Goal: Information Seeking & Learning: Learn about a topic

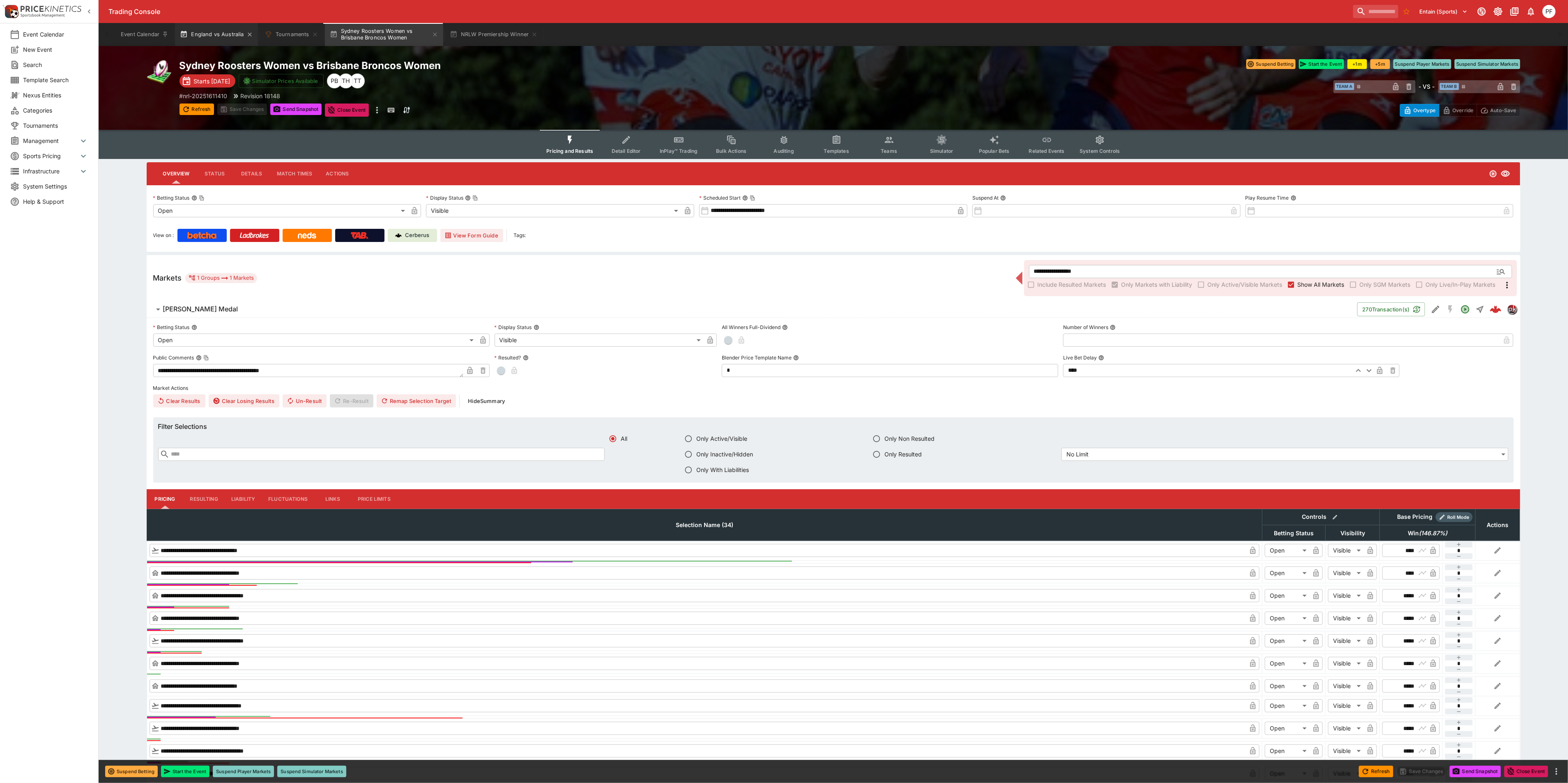
click at [213, 29] on button "England vs Australia" at bounding box center [216, 35] width 83 height 23
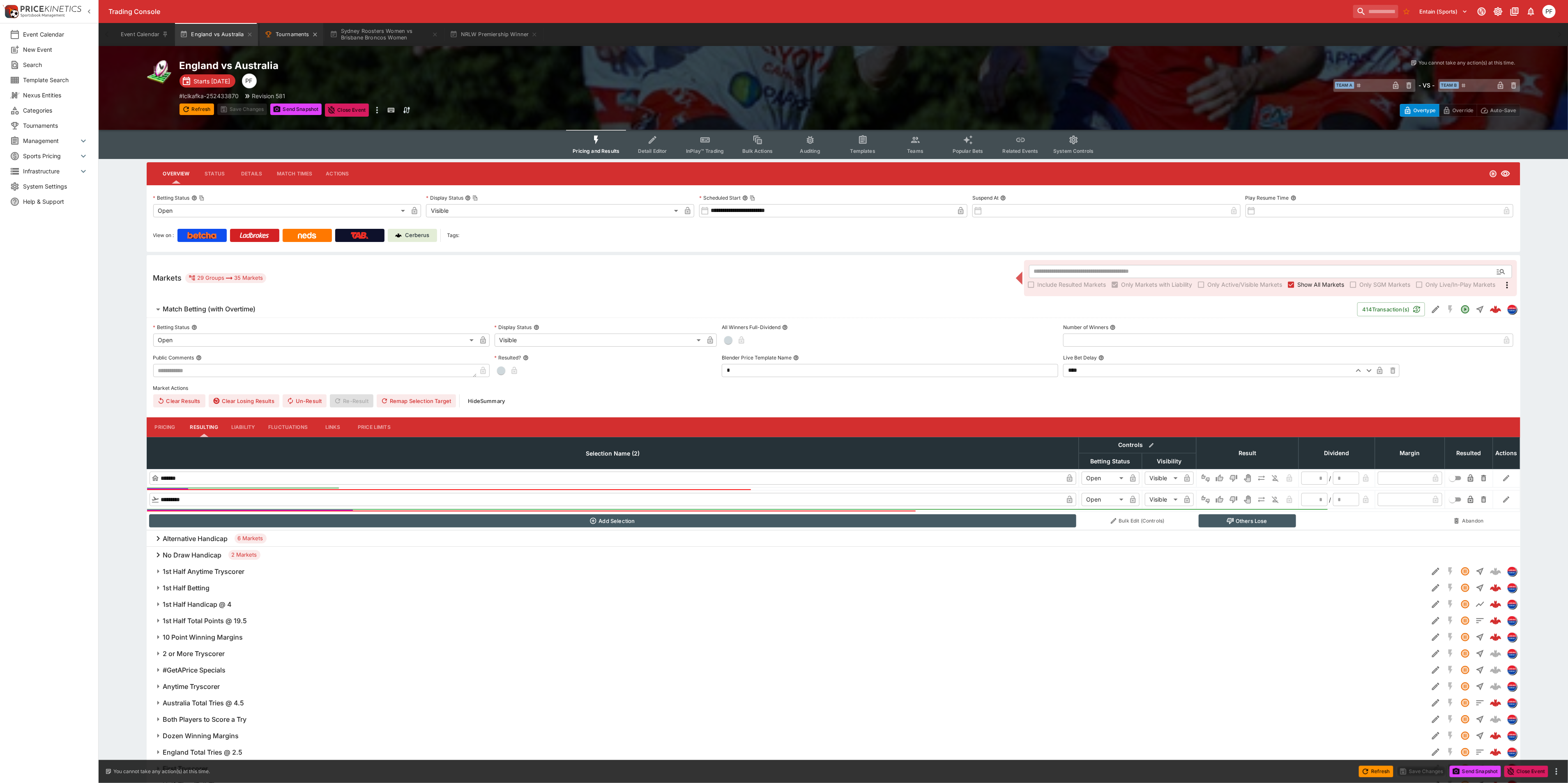
click at [292, 34] on button "Tournaments" at bounding box center [291, 35] width 64 height 23
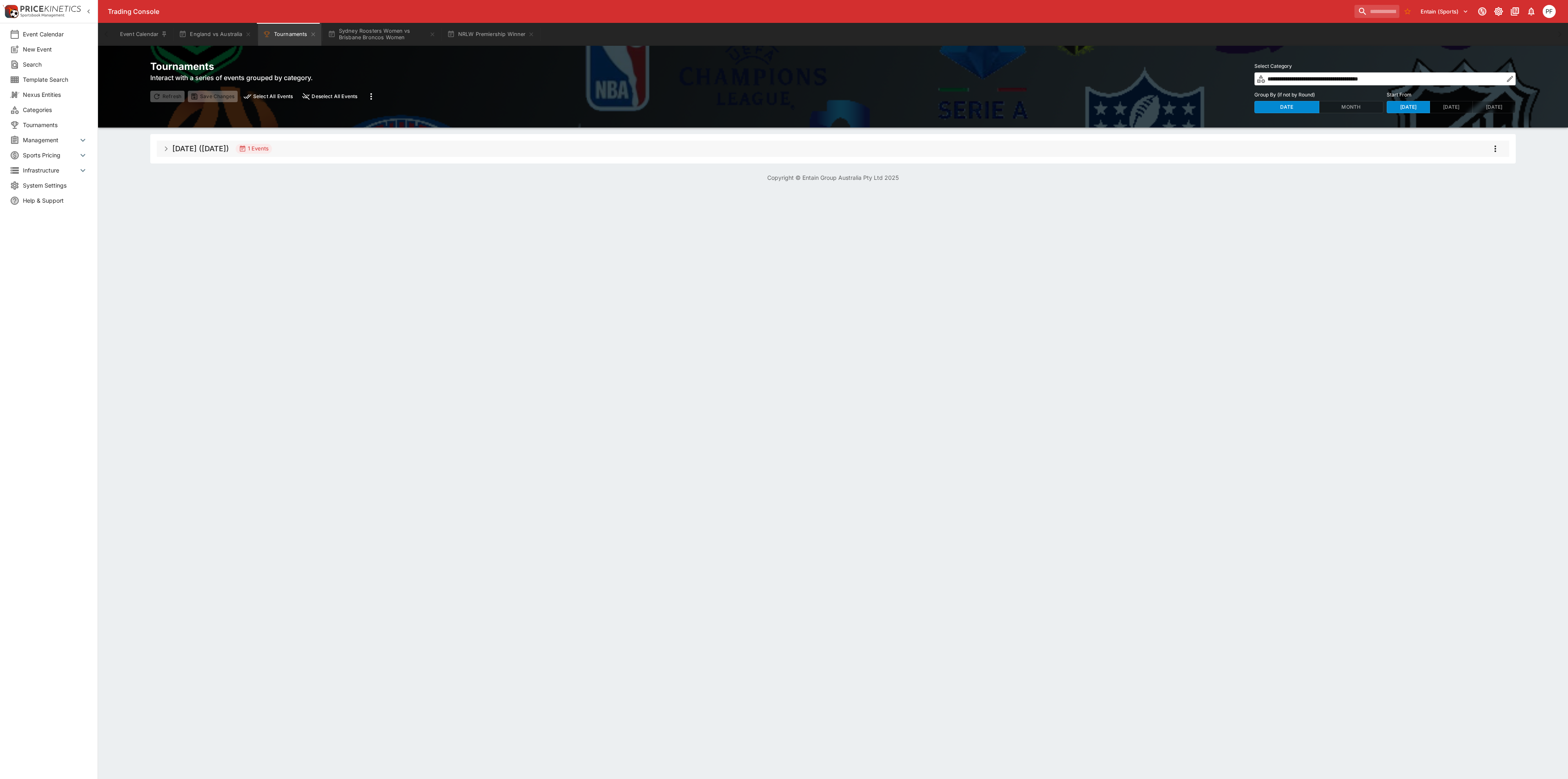
click at [1479, 77] on input "**********" at bounding box center [1385, 79] width 239 height 13
click at [1509, 77] on icon "button" at bounding box center [1510, 79] width 8 height 8
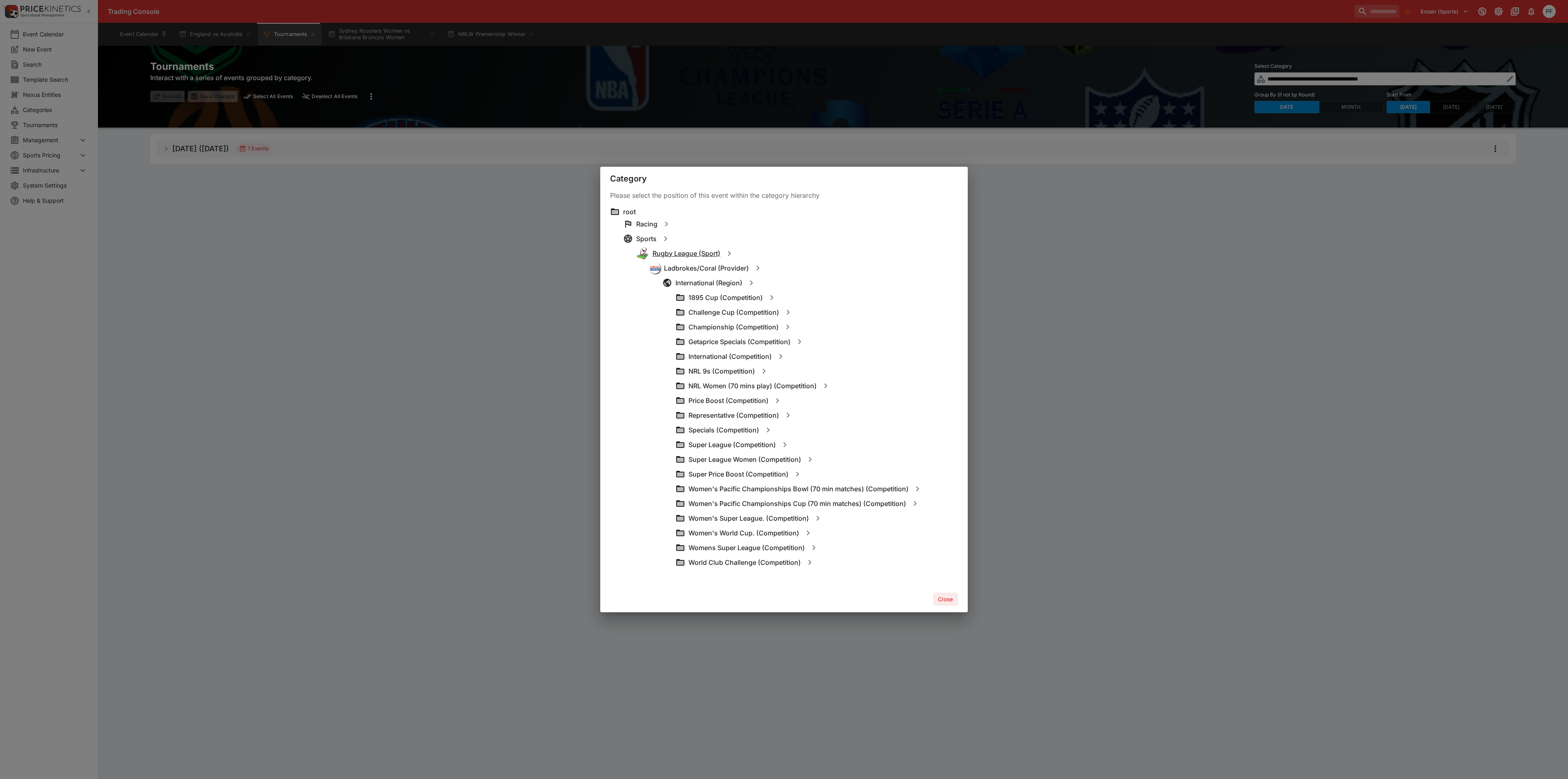
click at [665, 249] on h6 "Rugby League (Sport)" at bounding box center [686, 253] width 68 height 9
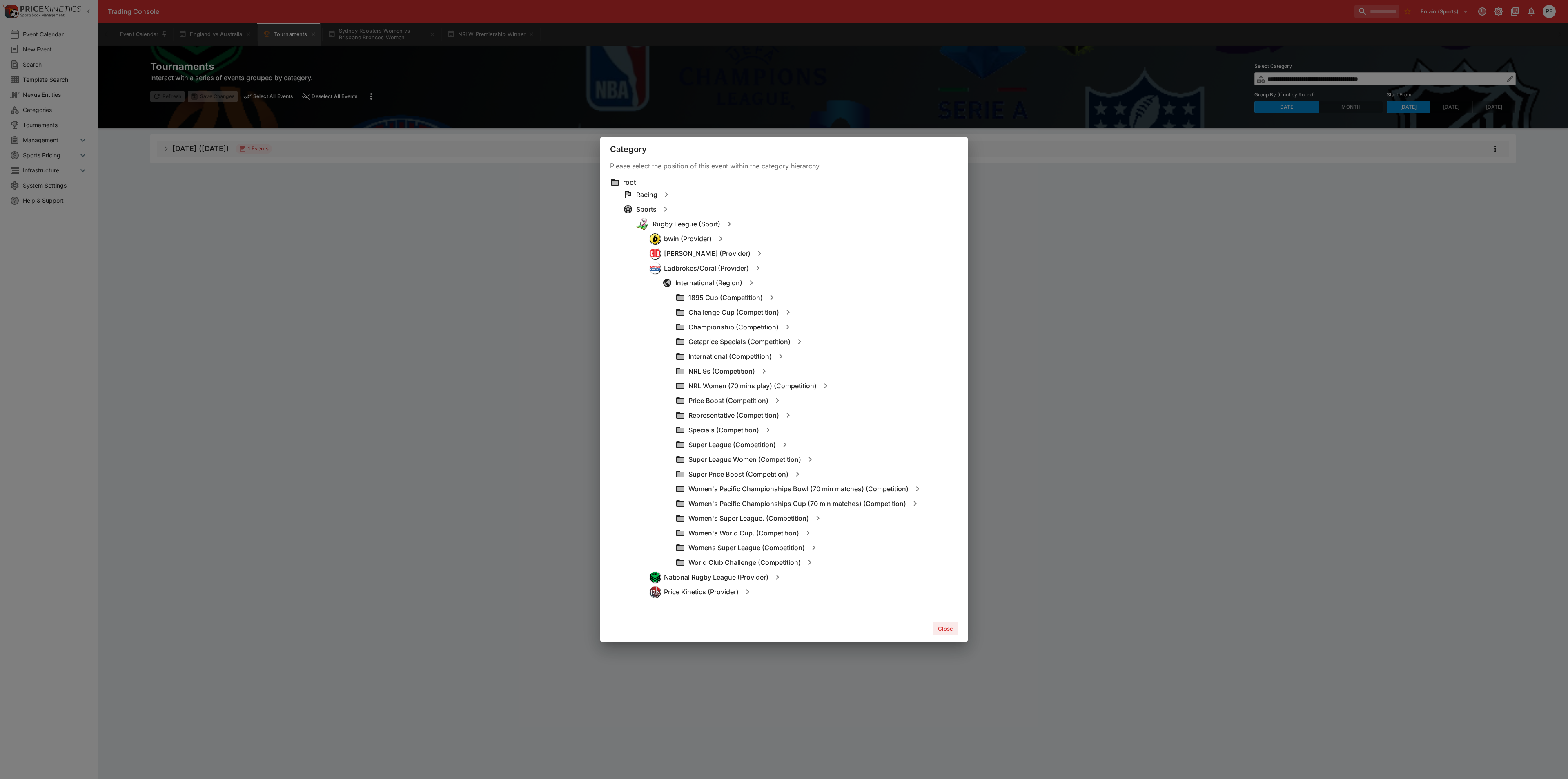
click at [703, 266] on h6 "Ladbrokes/Coral (Provider)" at bounding box center [707, 268] width 85 height 9
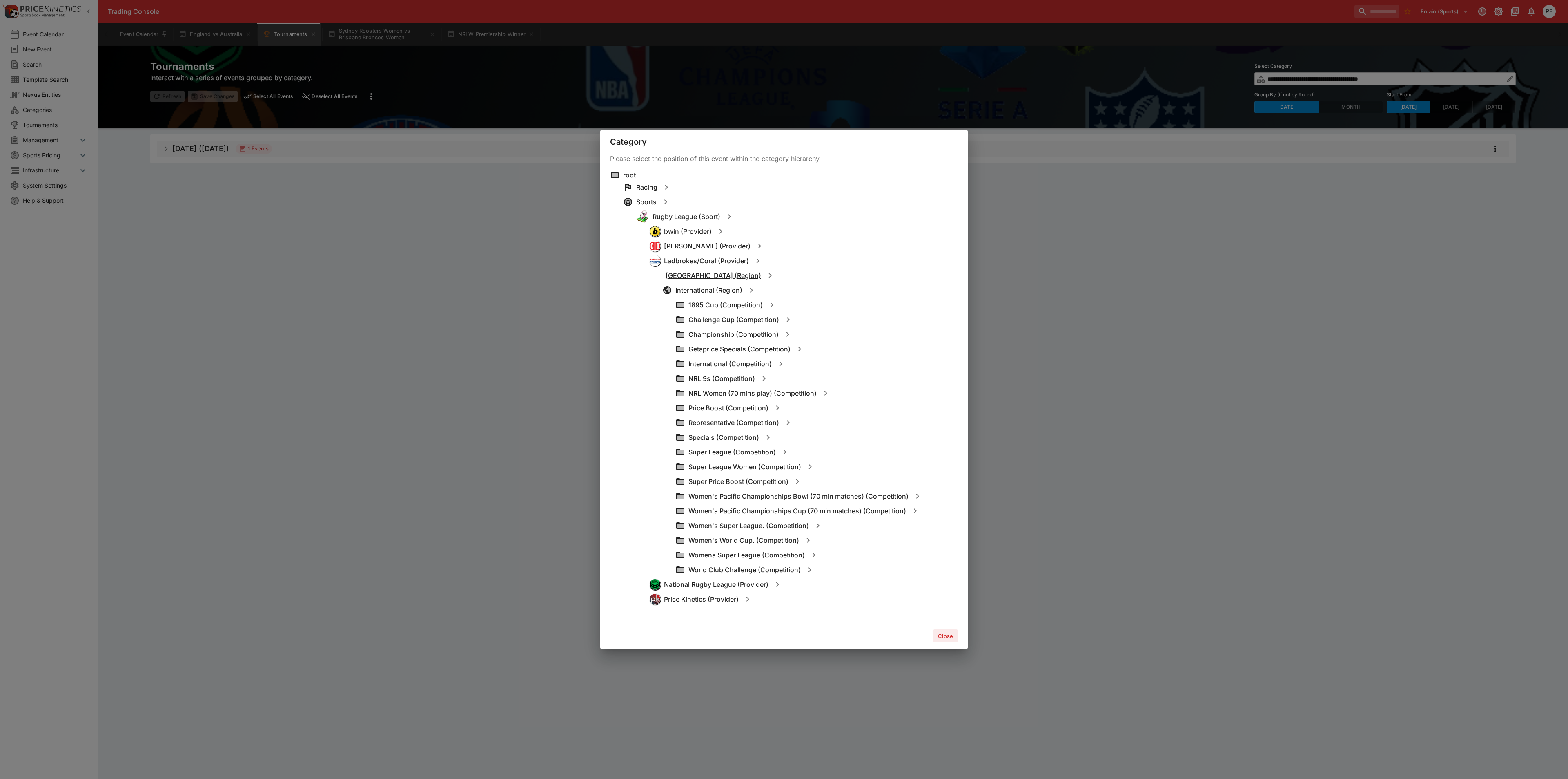
click at [701, 273] on h6 "Australia (Region)" at bounding box center [713, 275] width 96 height 9
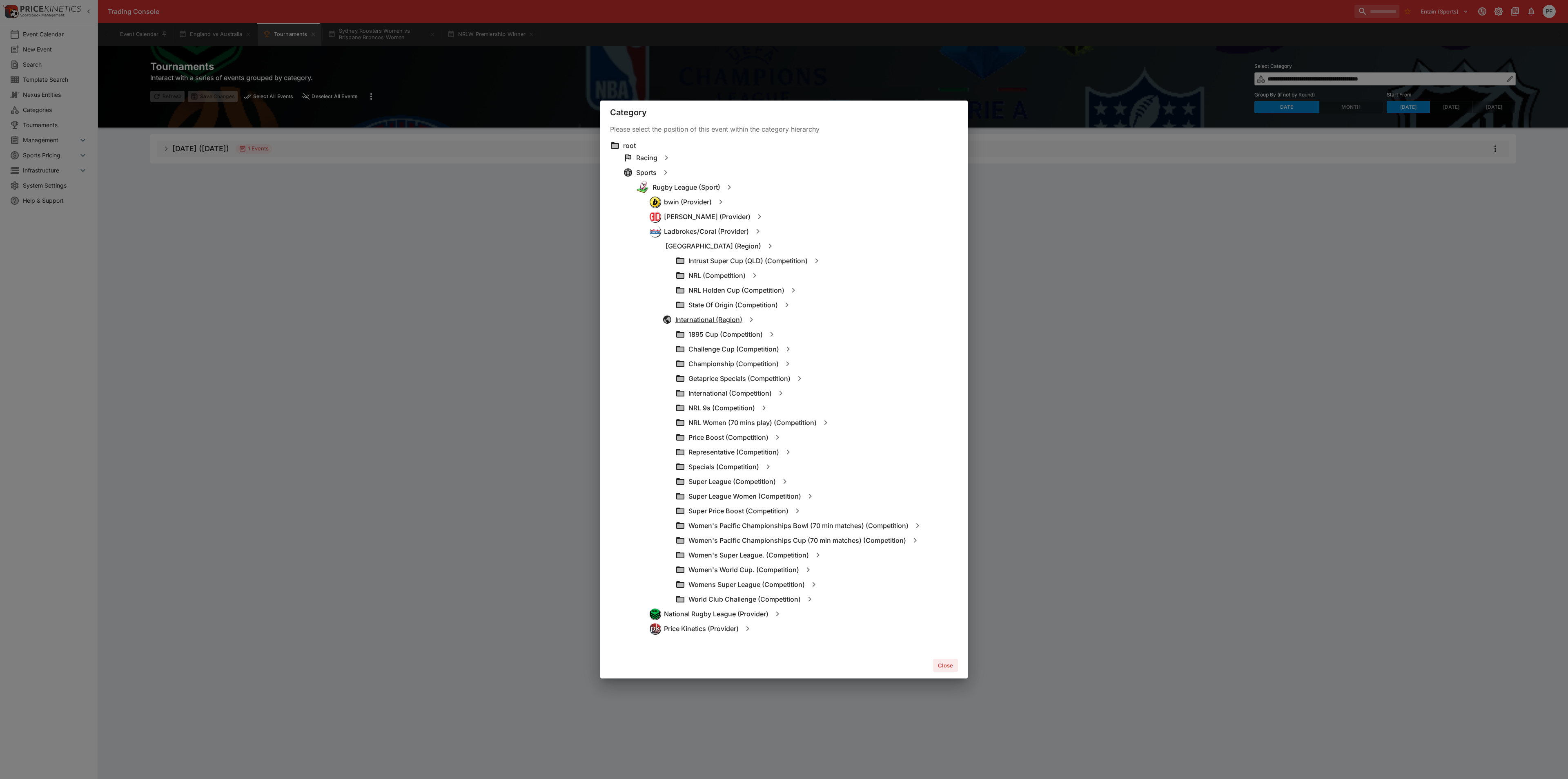
click at [712, 319] on h6 "International (Region)" at bounding box center [709, 320] width 67 height 9
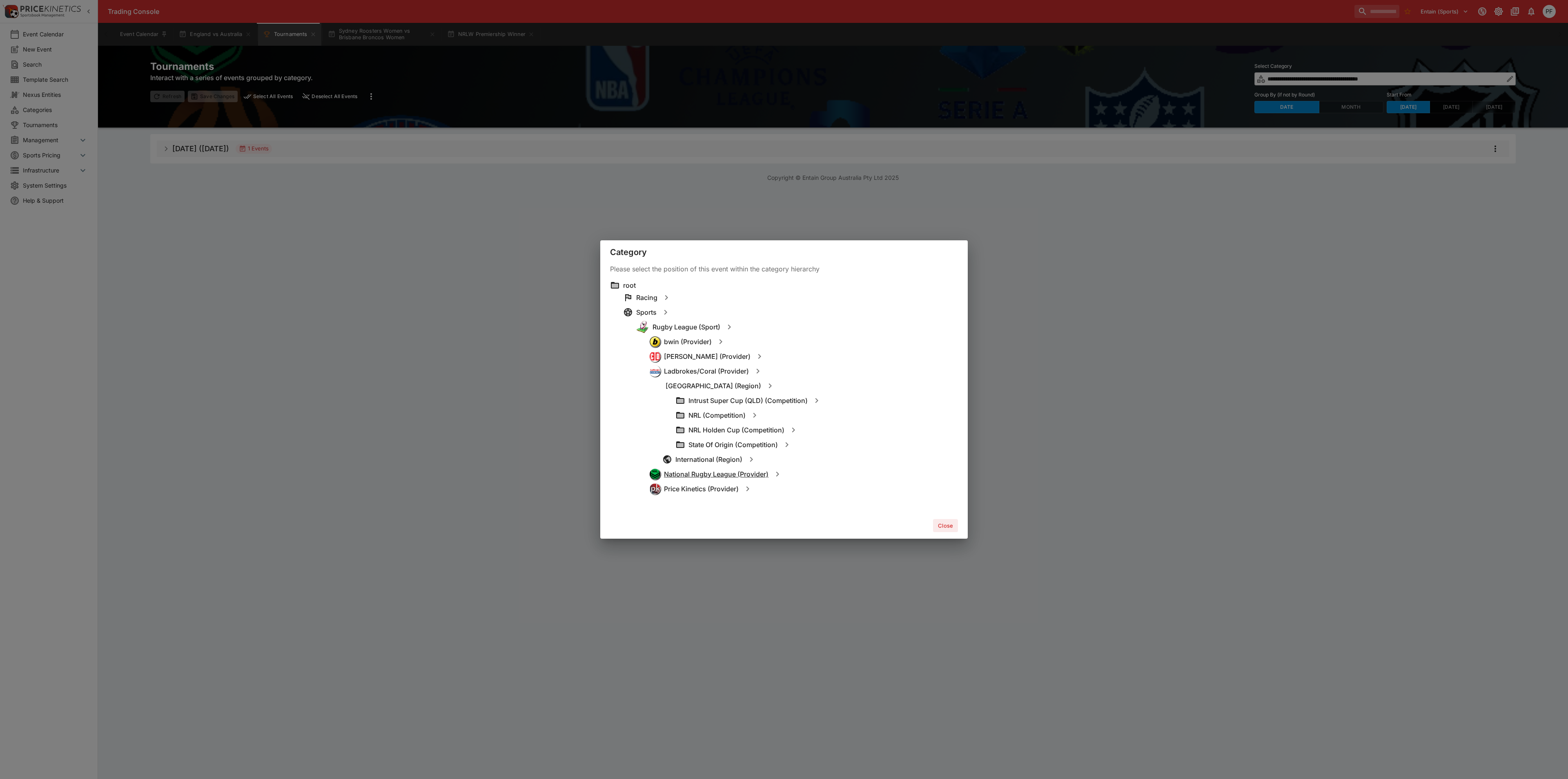
click at [708, 476] on h6 "National Rugby League (Provider)" at bounding box center [716, 474] width 105 height 9
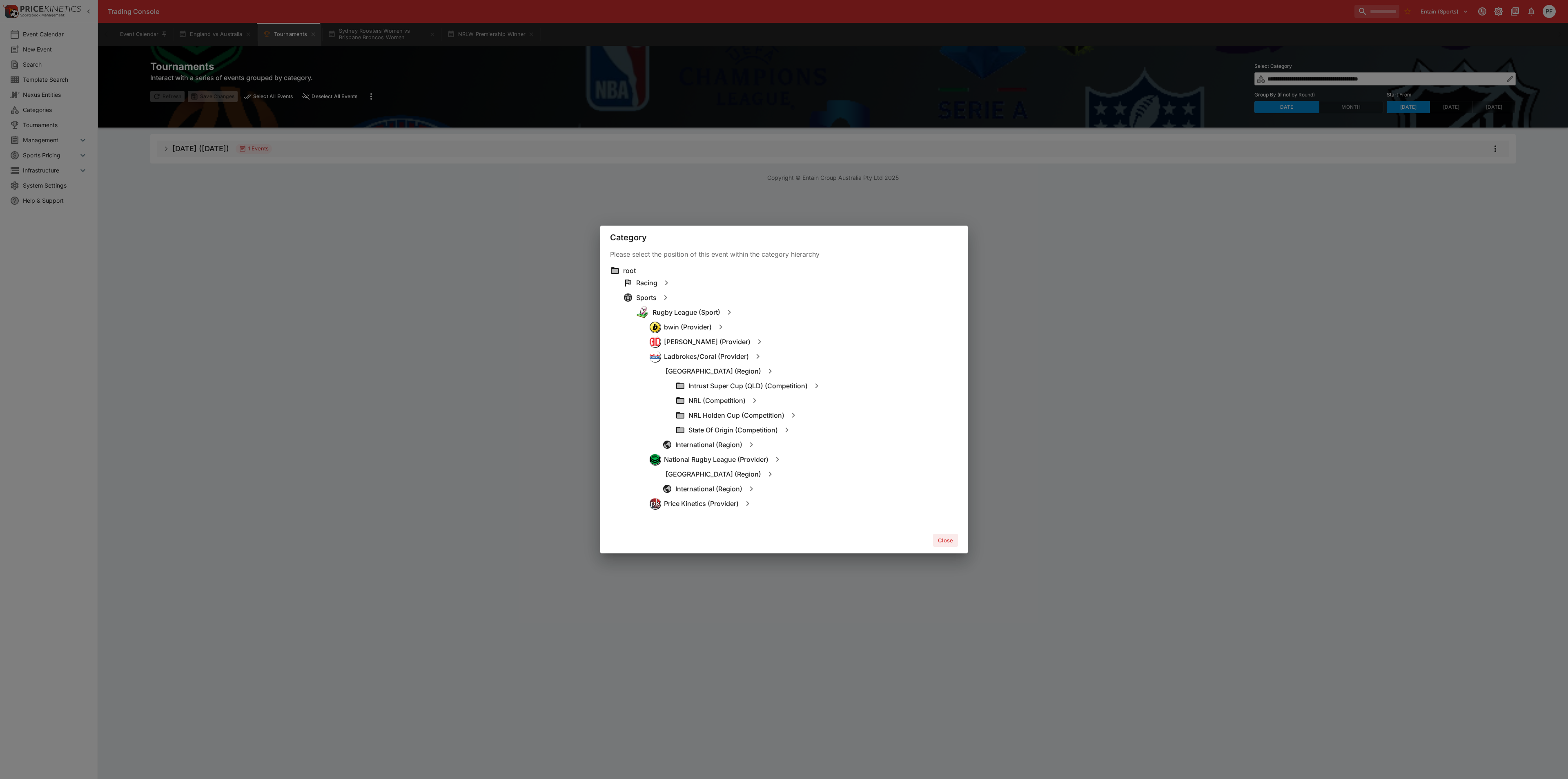
click at [711, 490] on h6 "International (Region)" at bounding box center [709, 489] width 67 height 9
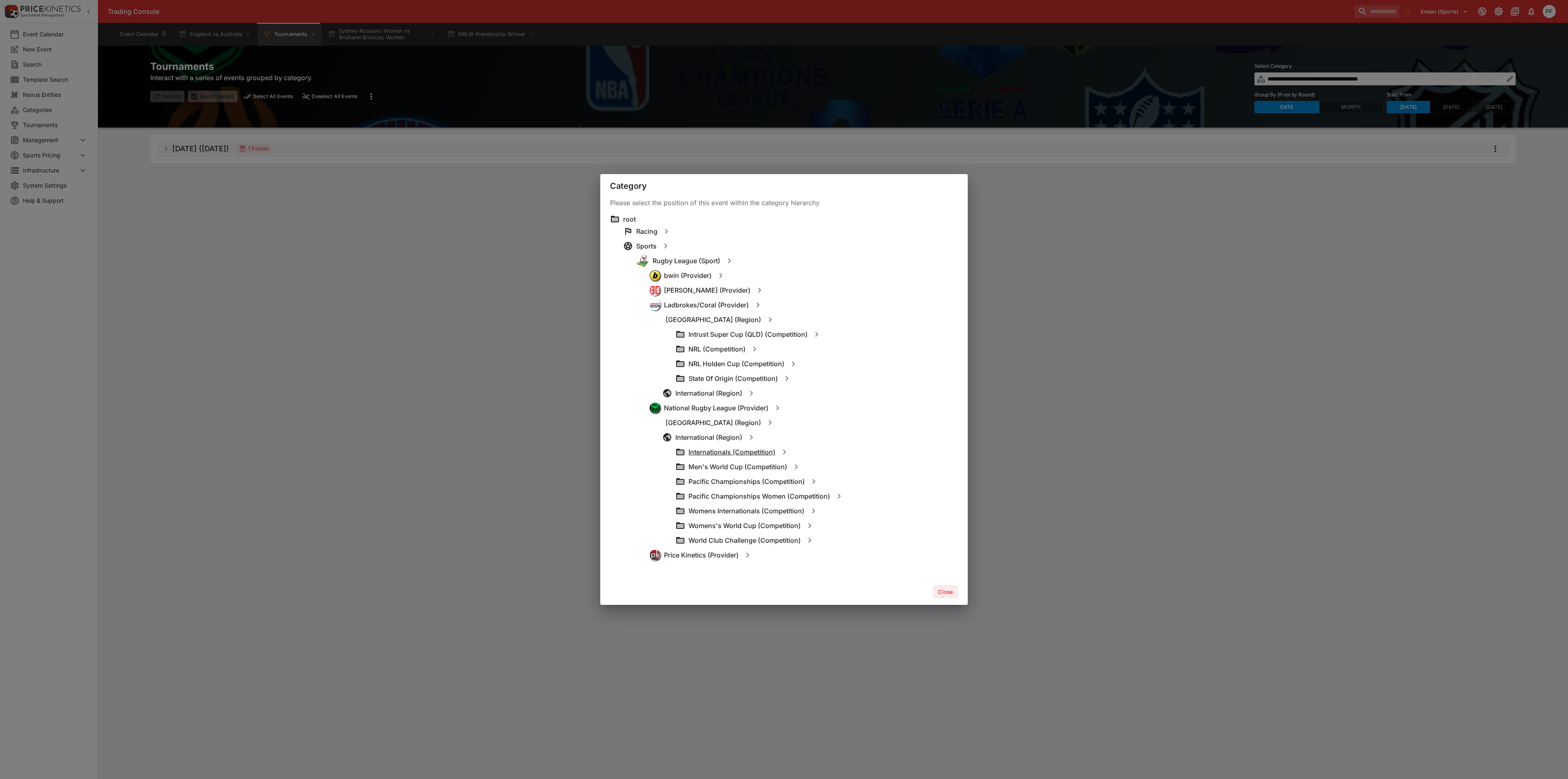
click at [730, 451] on h6 "Internationals (Competition)" at bounding box center [732, 452] width 87 height 9
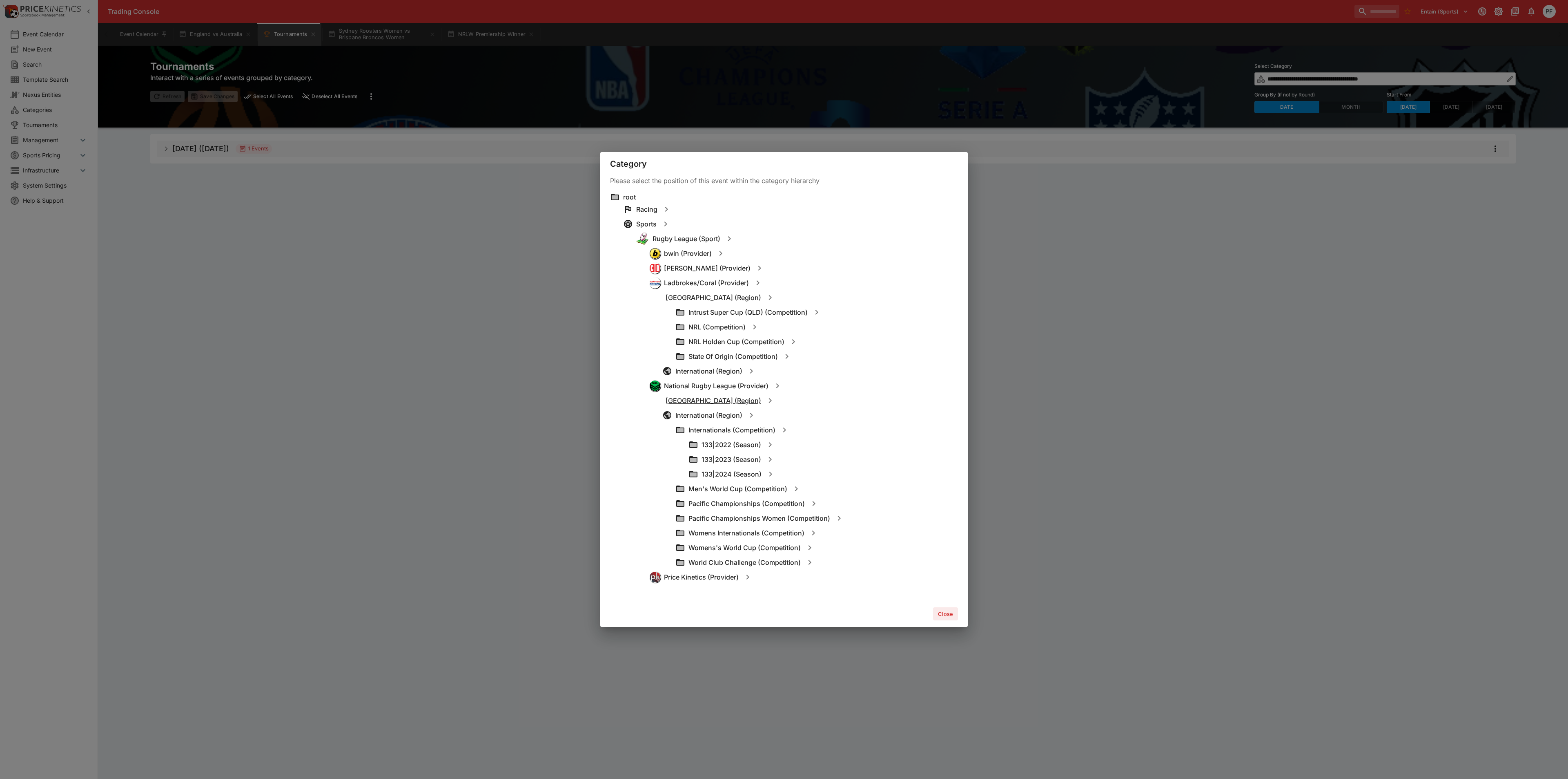
click at [690, 403] on h6 "Australia (Region)" at bounding box center [713, 401] width 96 height 9
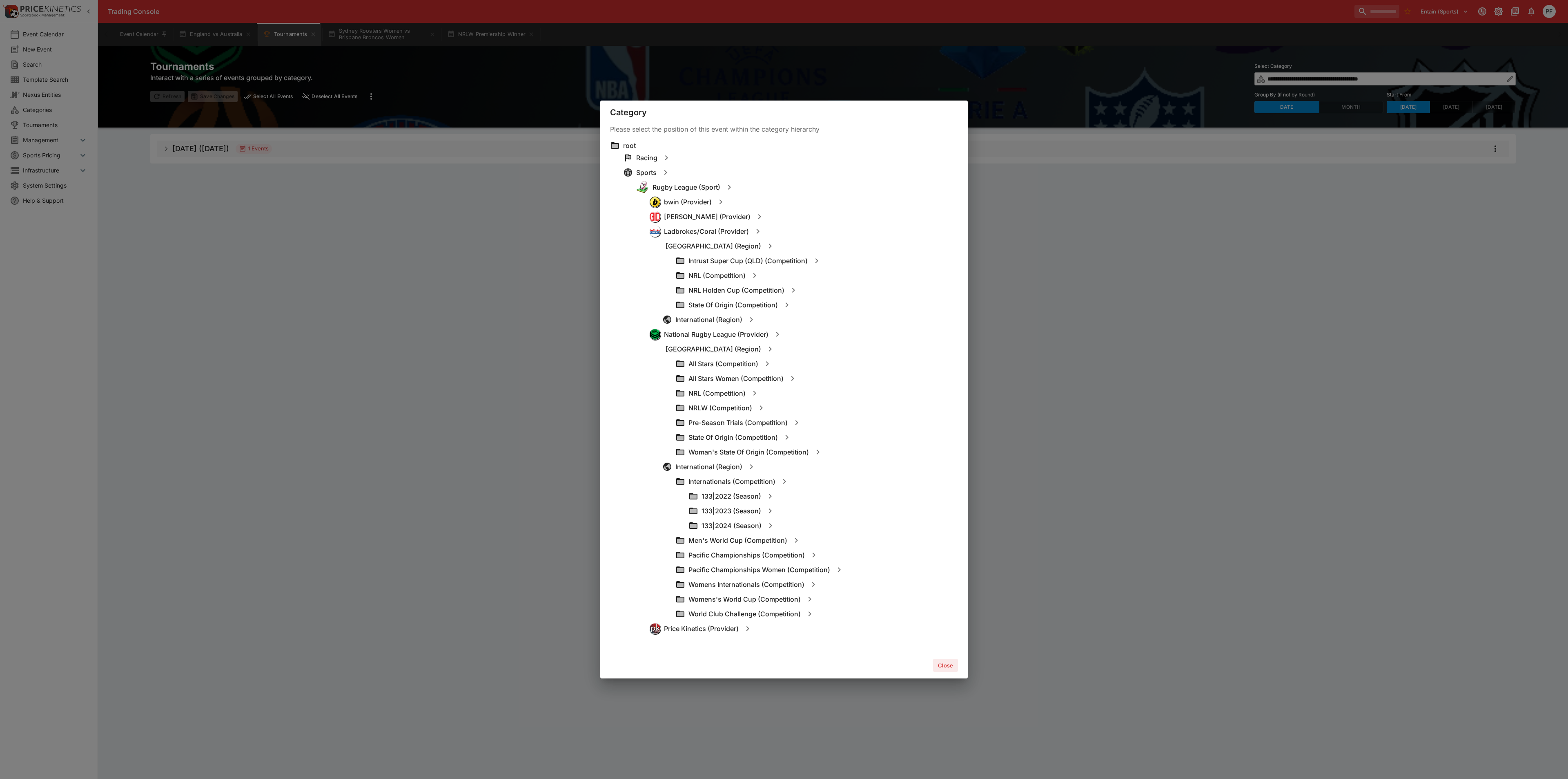
click at [702, 351] on h6 "Australia (Region)" at bounding box center [713, 349] width 96 height 9
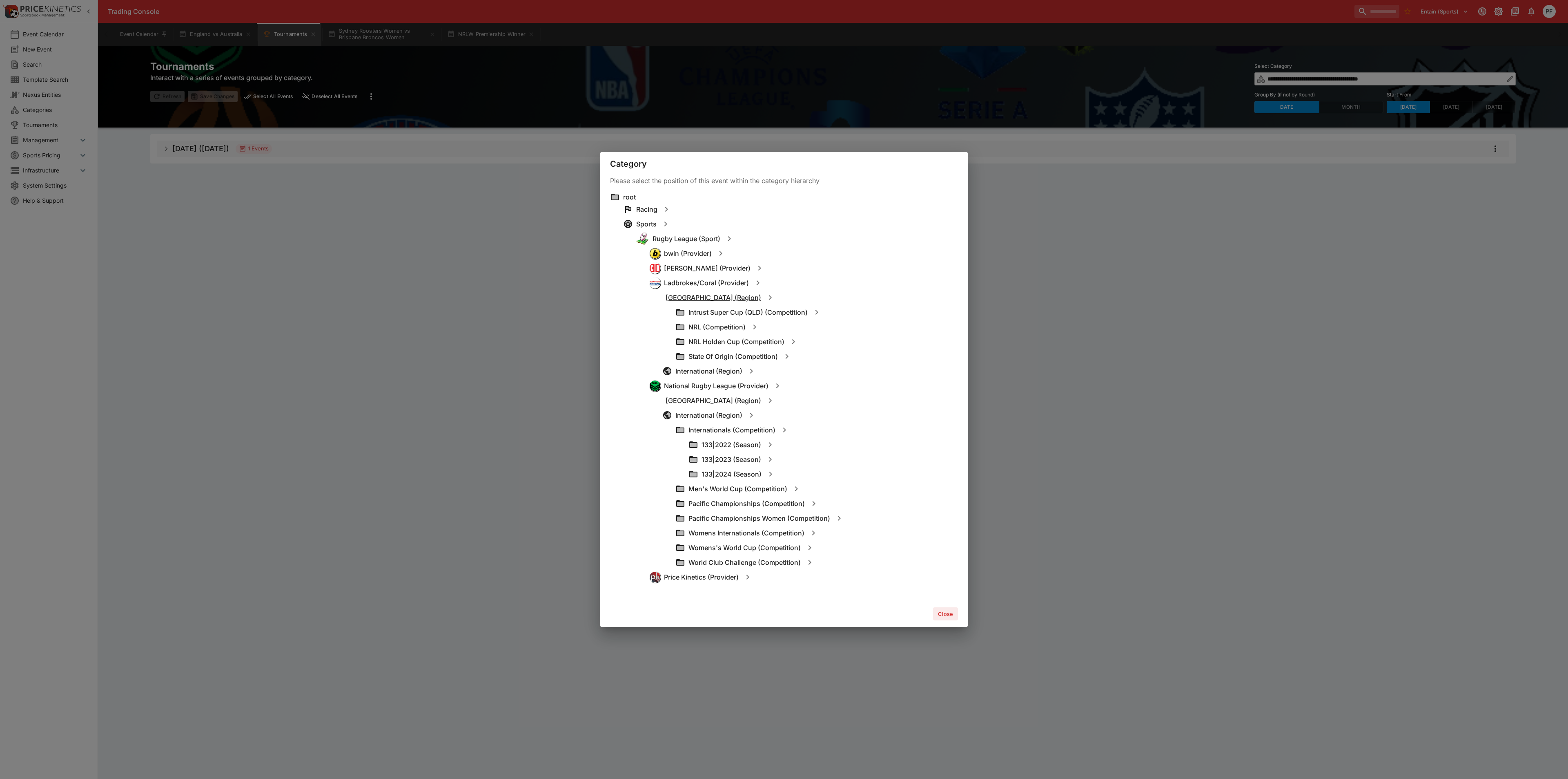
click at [702, 297] on h6 "Australia (Region)" at bounding box center [713, 298] width 96 height 9
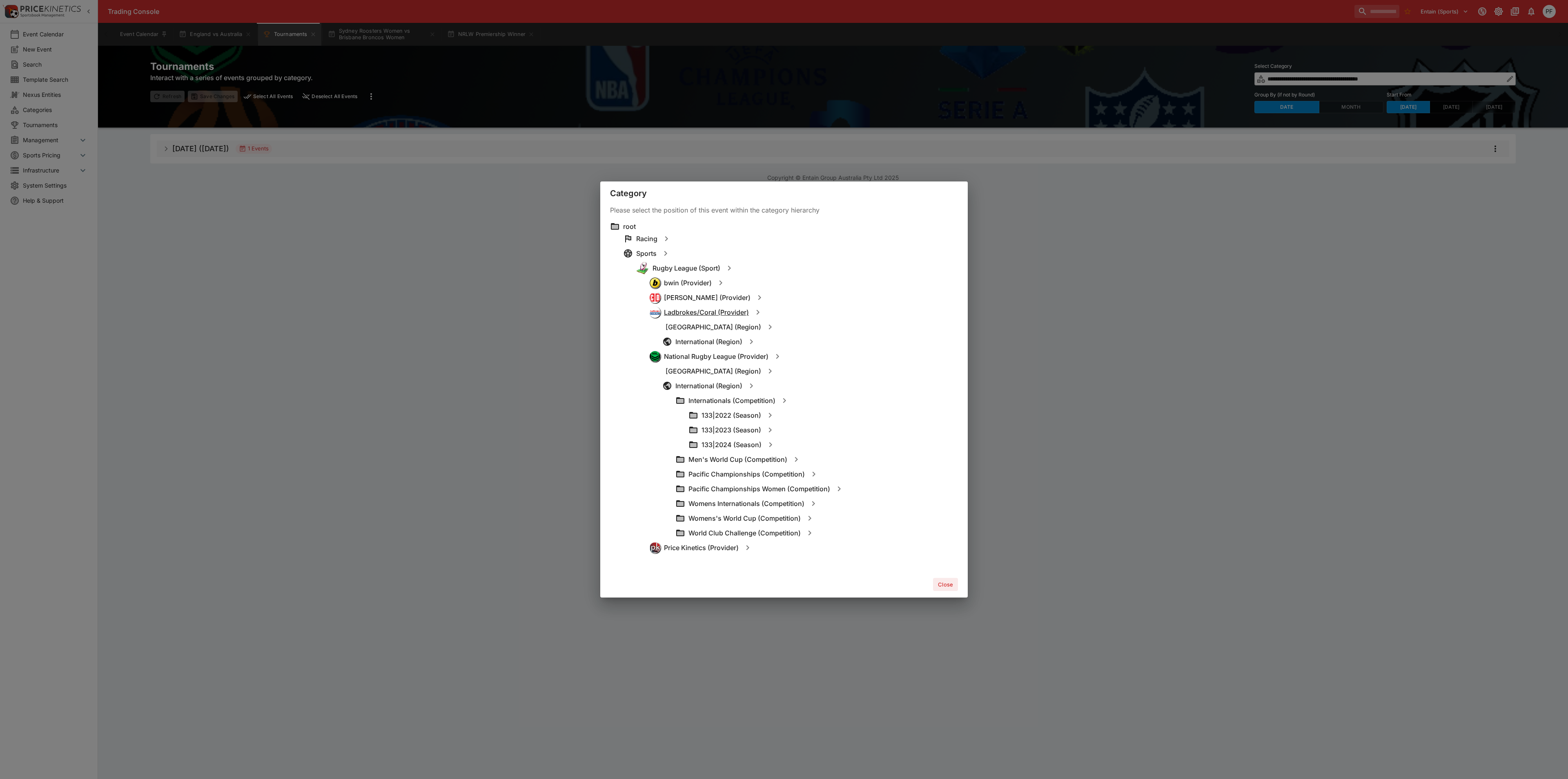
click at [707, 314] on h6 "Ladbrokes/Coral (Provider)" at bounding box center [707, 312] width 85 height 9
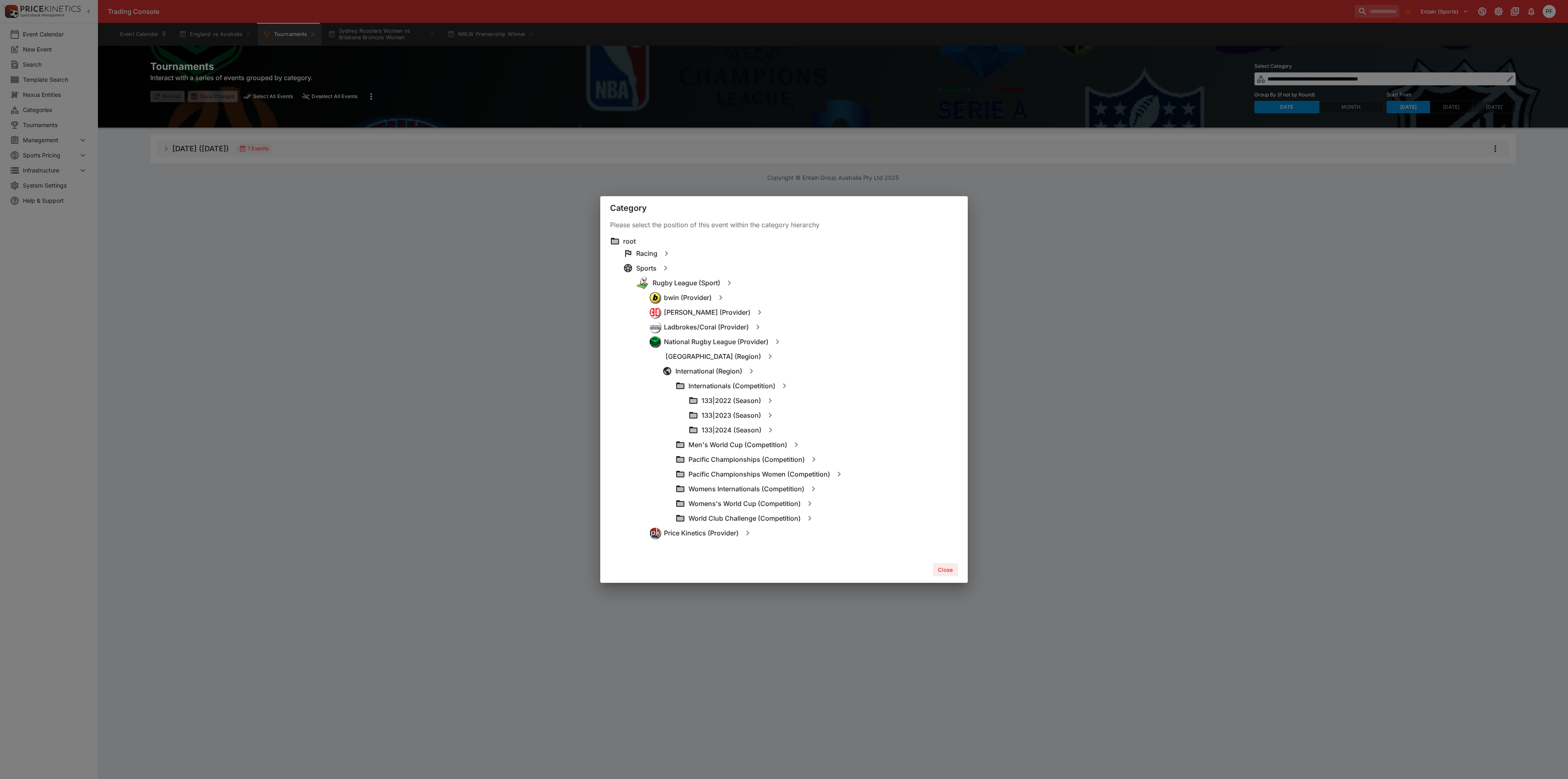
click at [510, 106] on div "Category Please select the position of this event within the category hierarchy…" at bounding box center [784, 389] width 1568 height 779
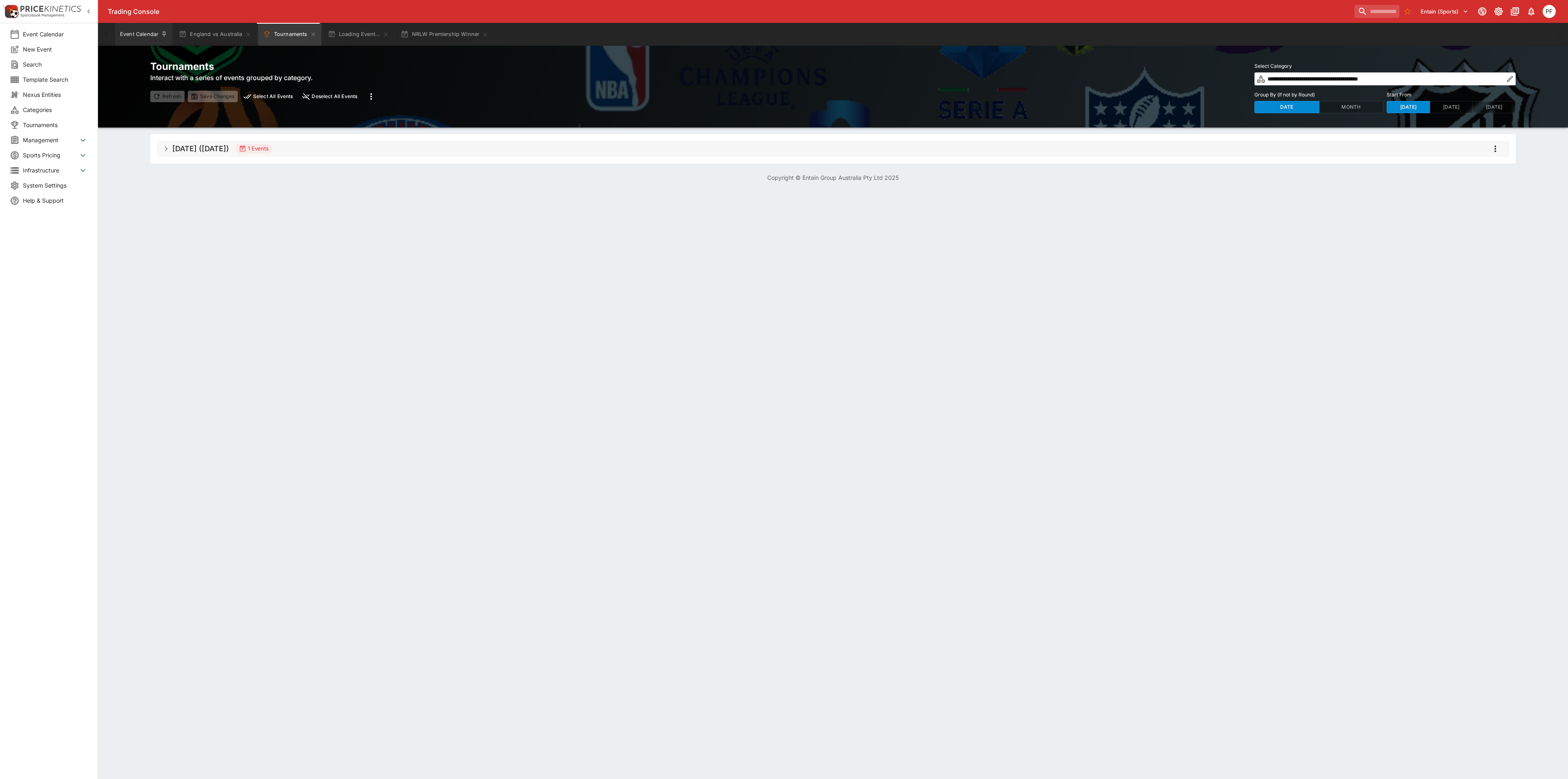
click at [112, 40] on div "Event Calendar England vs Australia Tournaments Loading Event... NRLW Premiersh…" at bounding box center [833, 35] width 1470 height 23
click at [124, 40] on button "Event Calendar" at bounding box center [144, 35] width 57 height 23
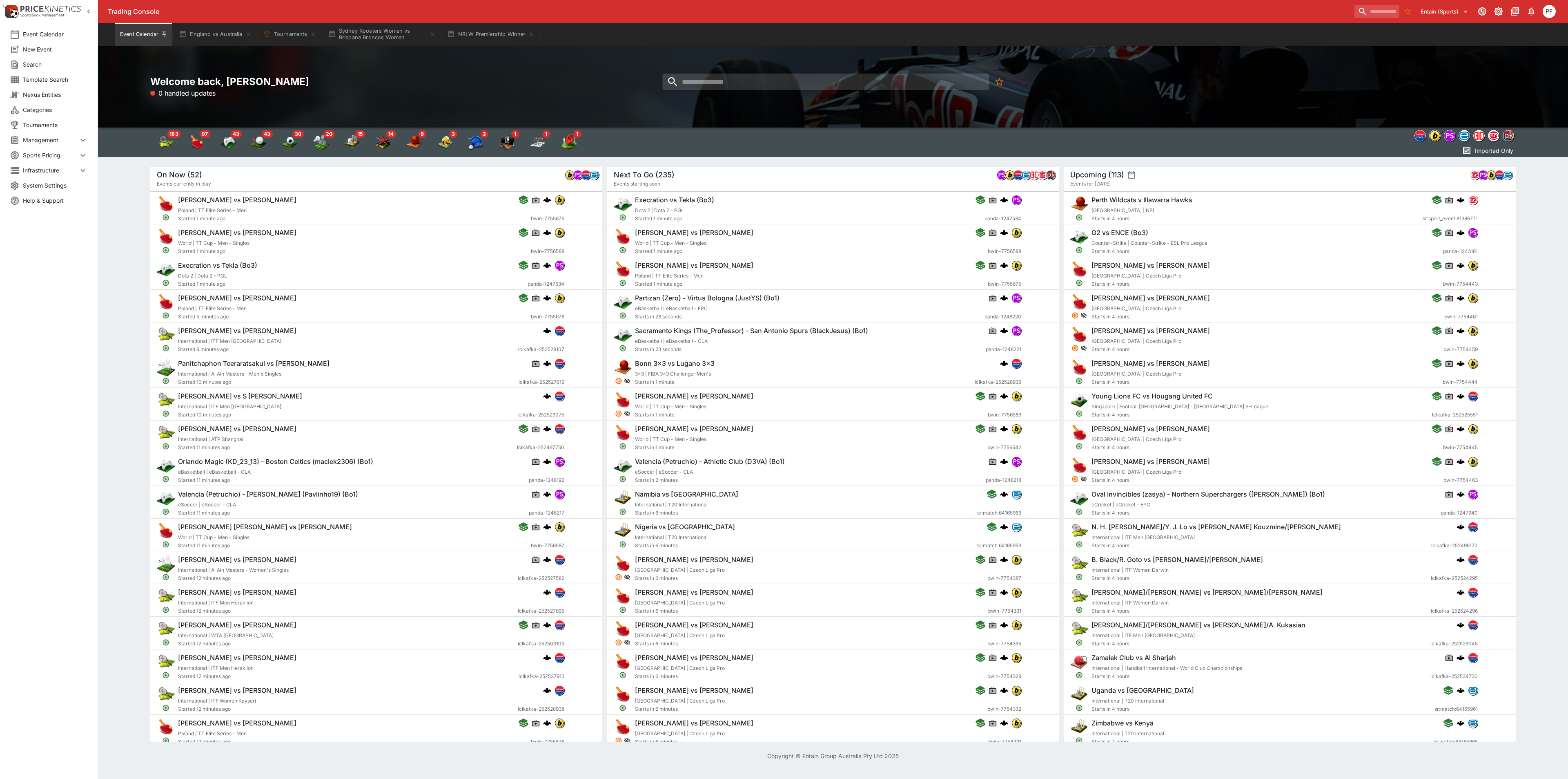
click at [130, 38] on button "Event Calendar" at bounding box center [144, 35] width 57 height 23
click at [743, 77] on input "search" at bounding box center [825, 82] width 327 height 16
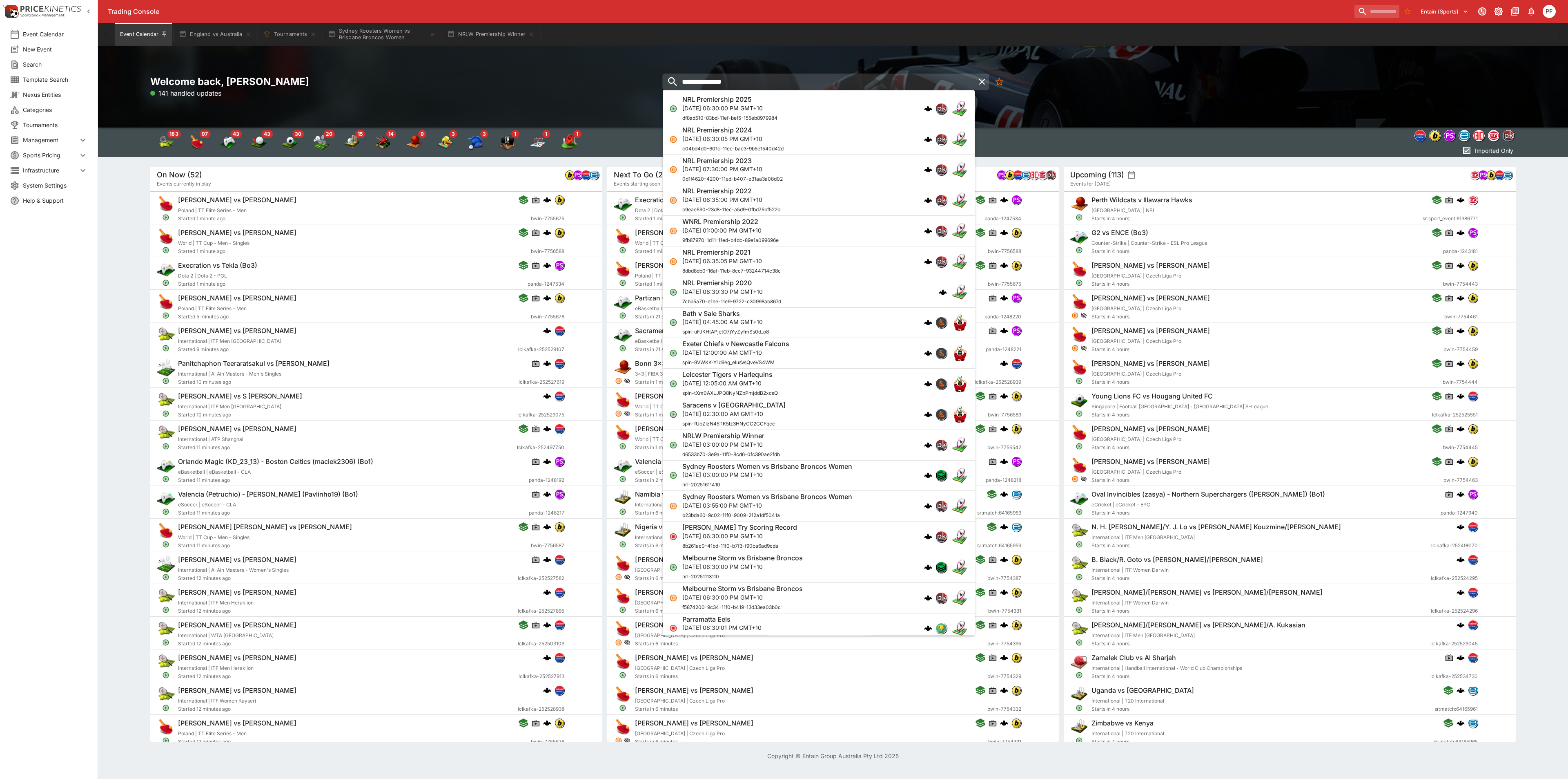
type input "**********"
click at [749, 104] on p "[DATE] 06:30:00 PM GMT+10" at bounding box center [730, 108] width 95 height 9
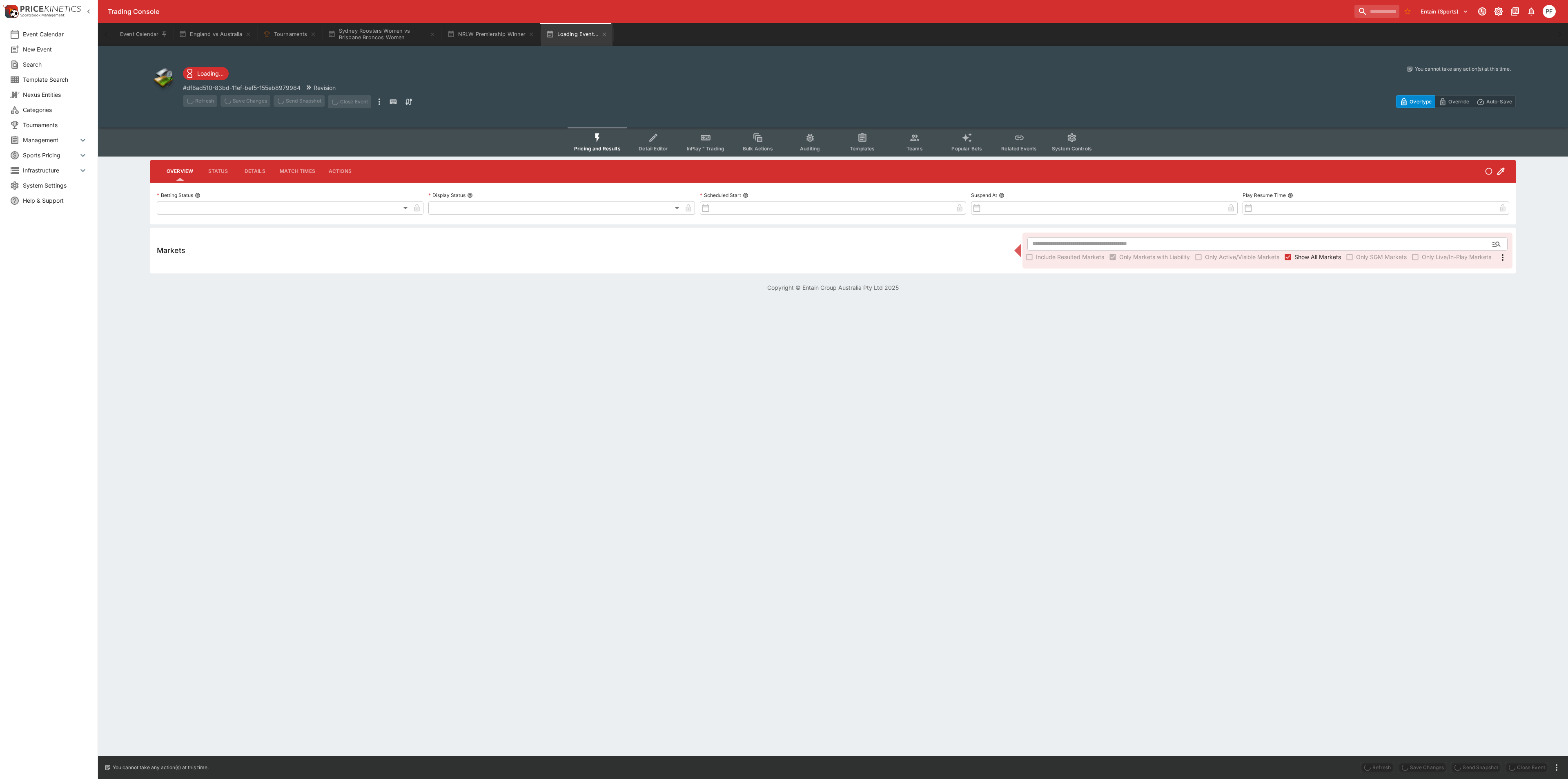
type input "**********"
type input "*******"
type input "**********"
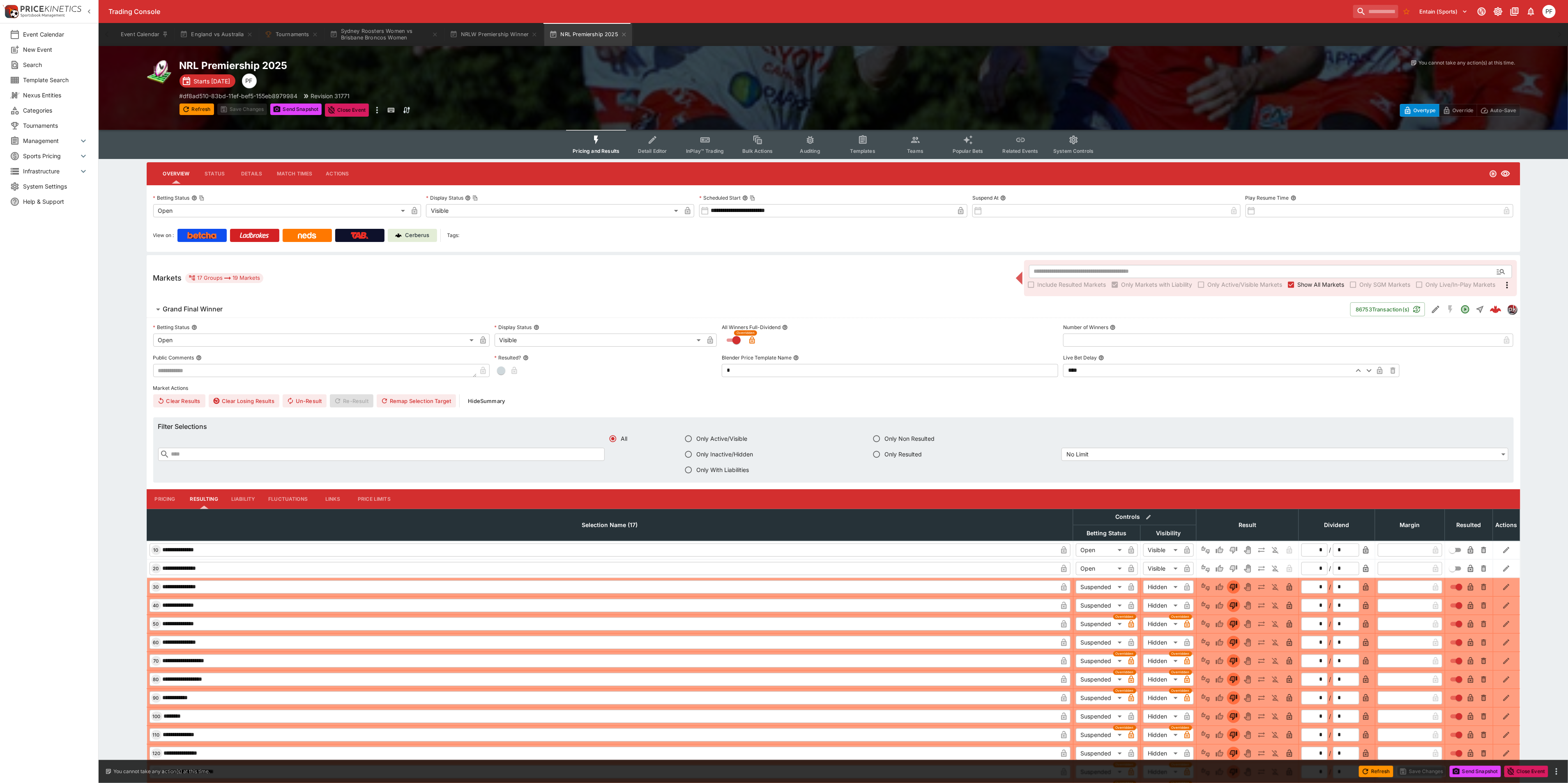
click at [160, 491] on button "Pricing" at bounding box center [165, 499] width 37 height 20
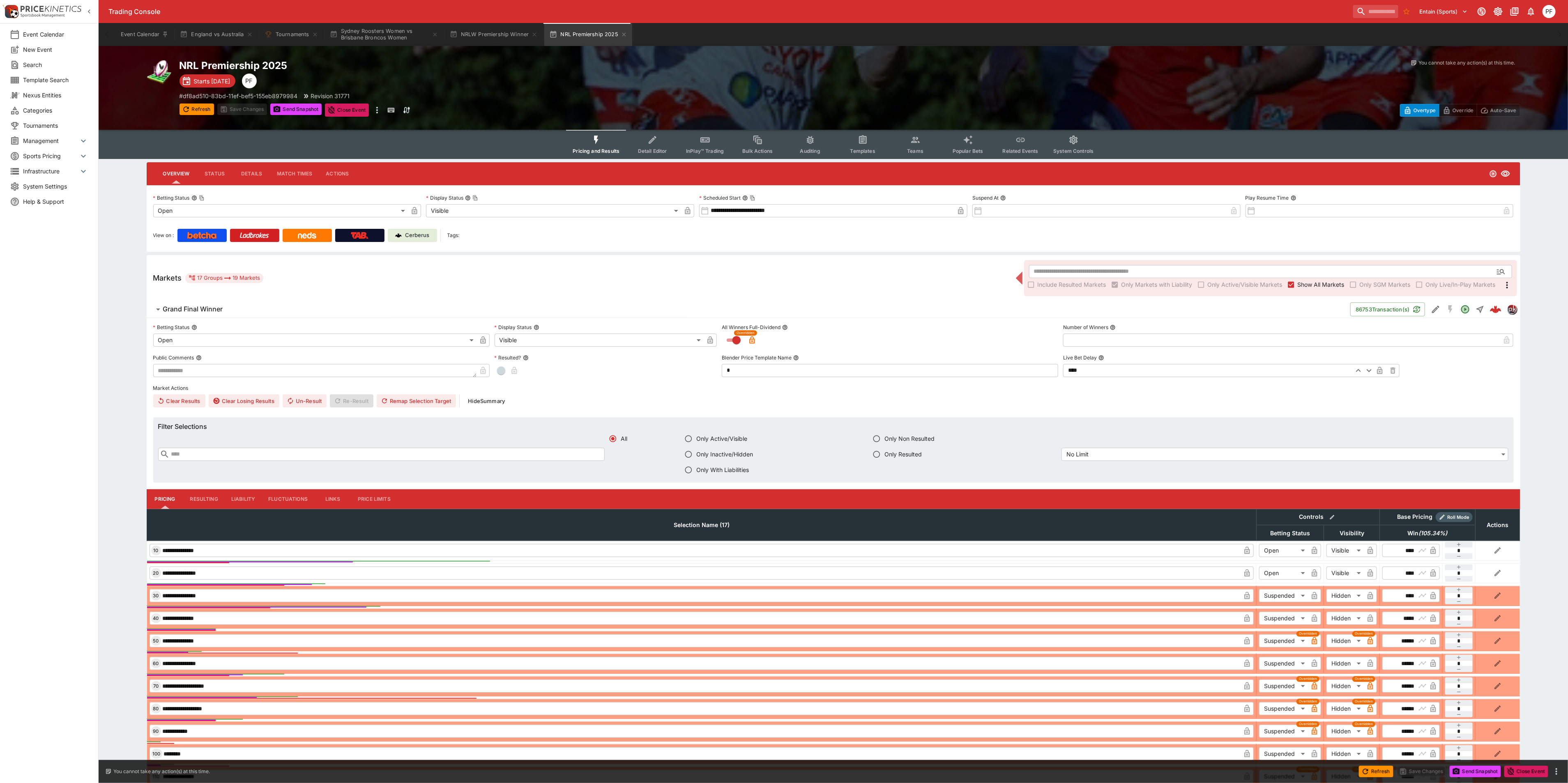
click at [187, 312] on h6 "Grand Final Winner" at bounding box center [193, 309] width 60 height 9
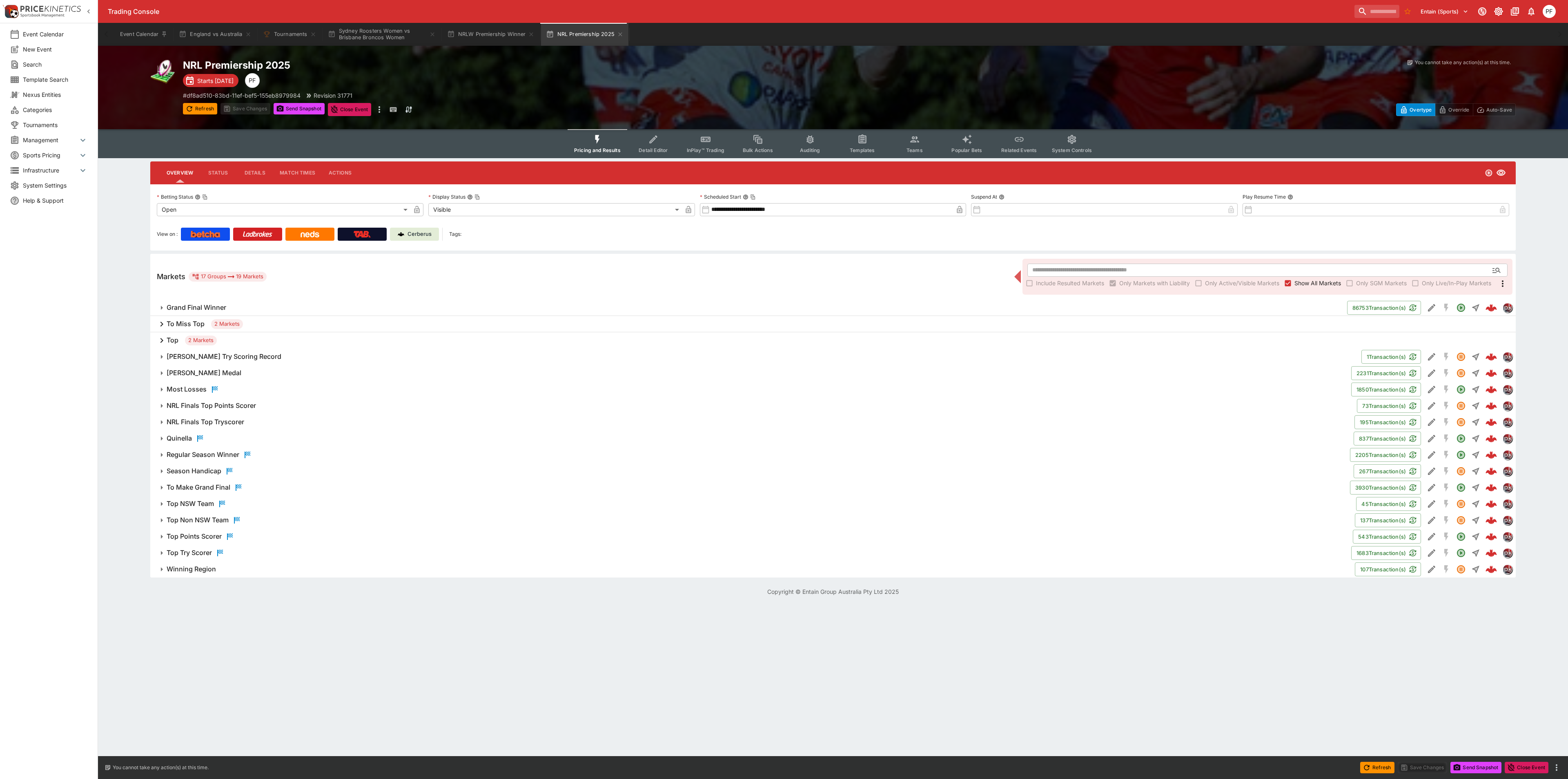
click at [230, 421] on h6 "NRL Finals Top Tryscorer" at bounding box center [205, 422] width 77 height 9
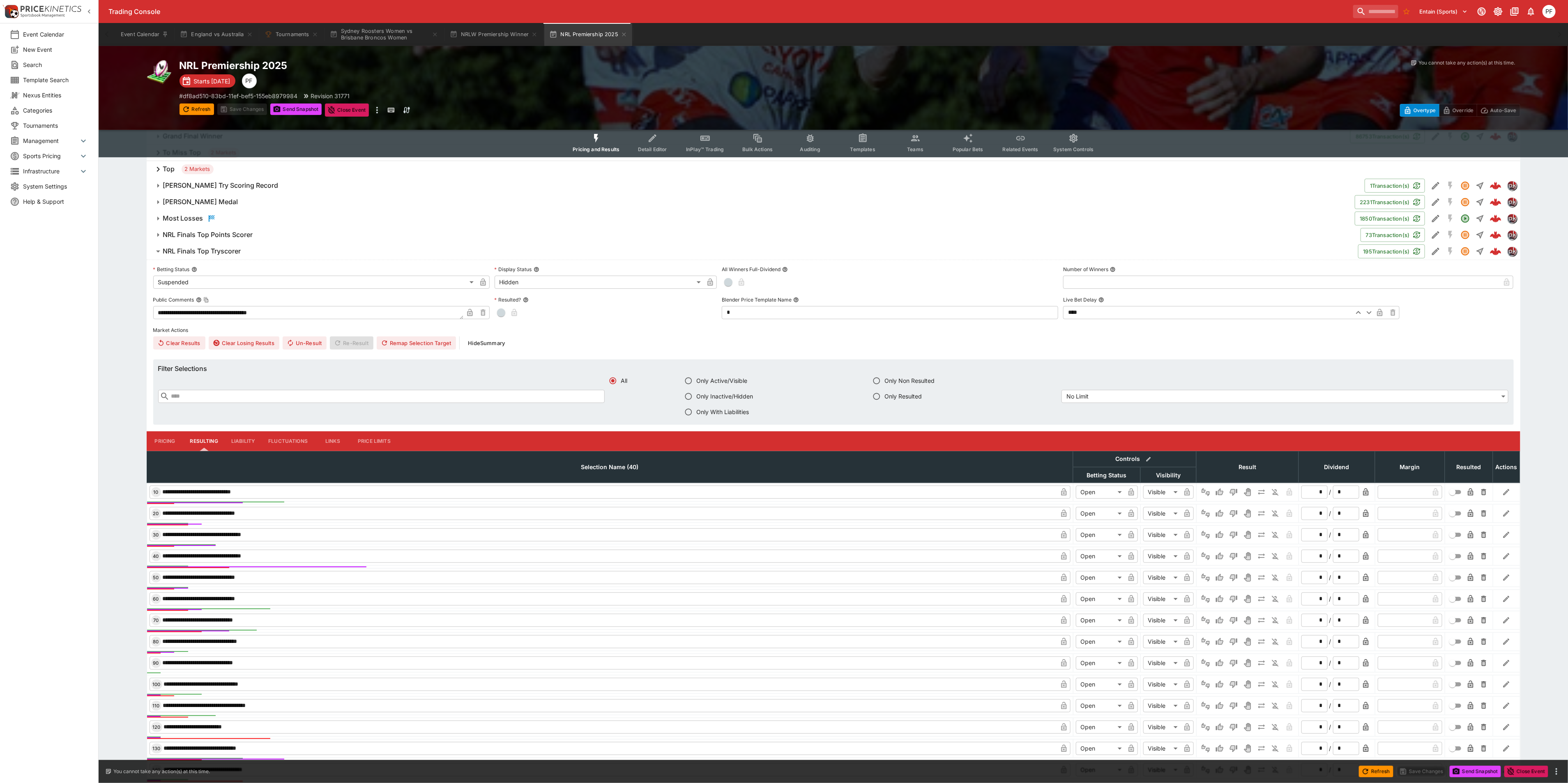
scroll to position [62, 0]
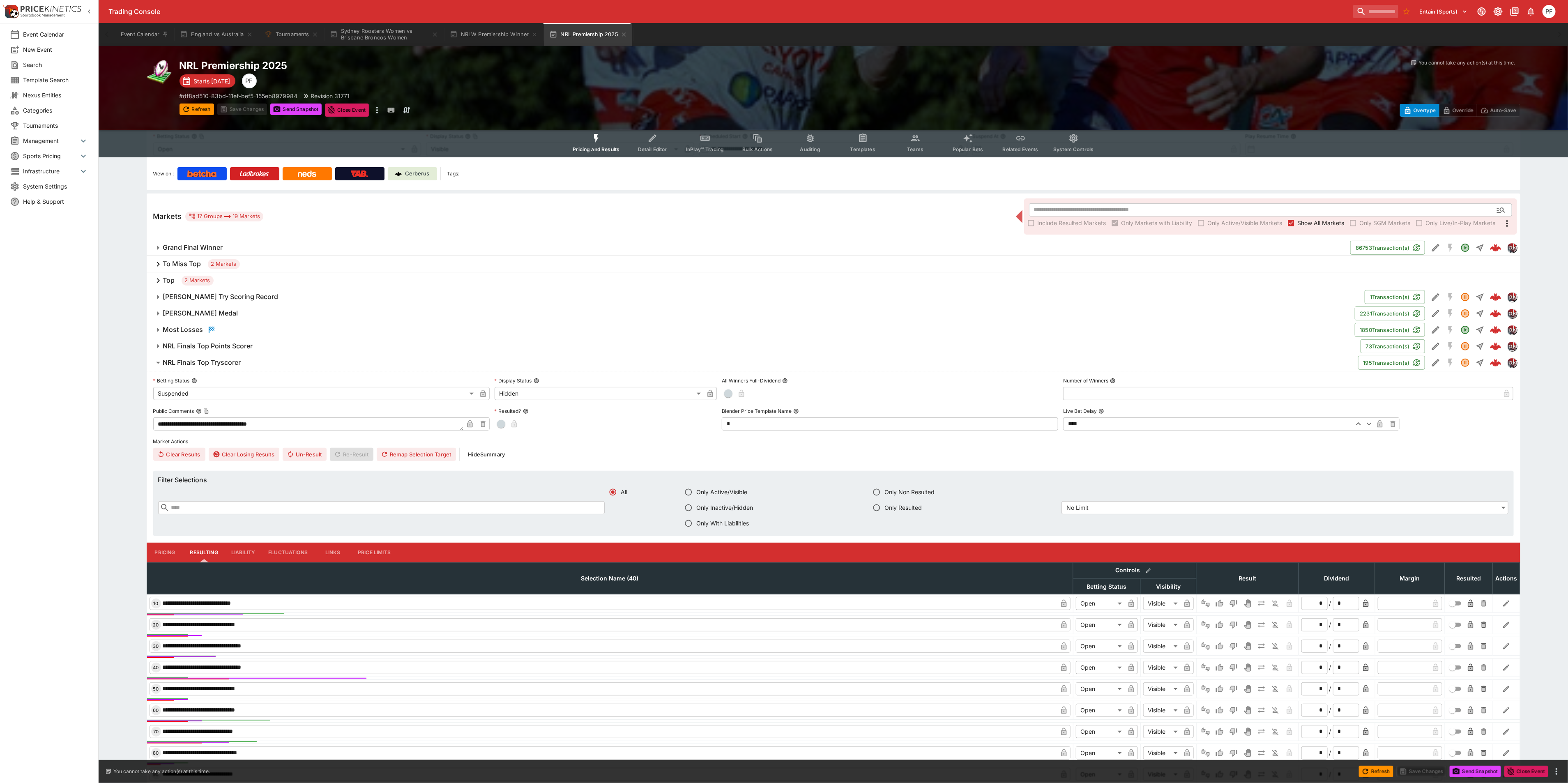
click at [233, 339] on button "NRL Finals Top Points Scorer" at bounding box center [753, 346] width 1214 height 17
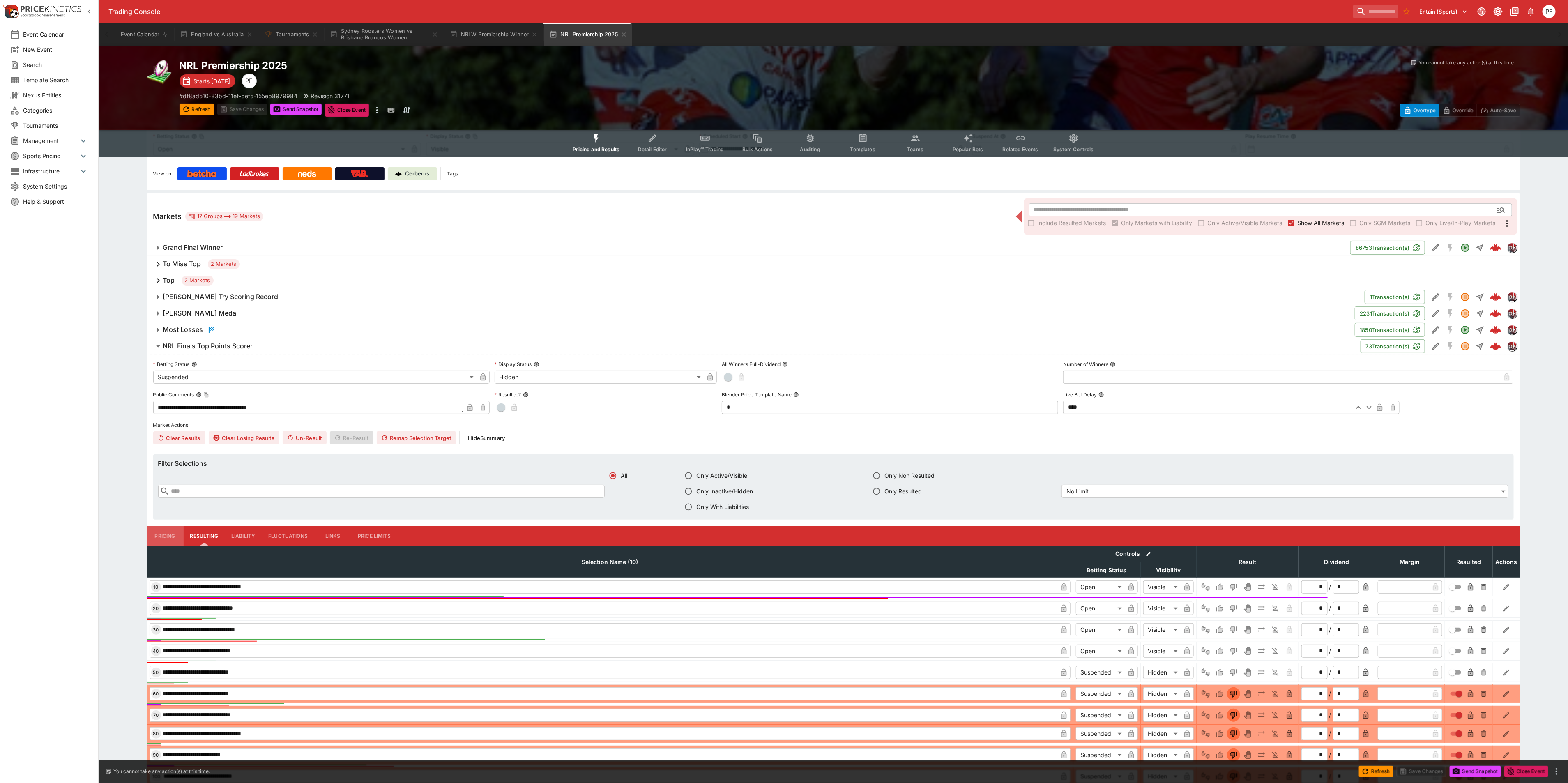
click at [175, 536] on button "Pricing" at bounding box center [165, 536] width 37 height 20
